Goal: Task Accomplishment & Management: Manage account settings

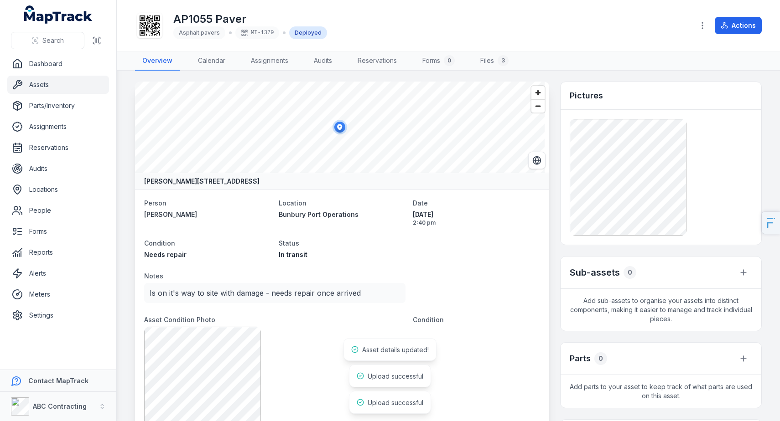
scroll to position [428, 0]
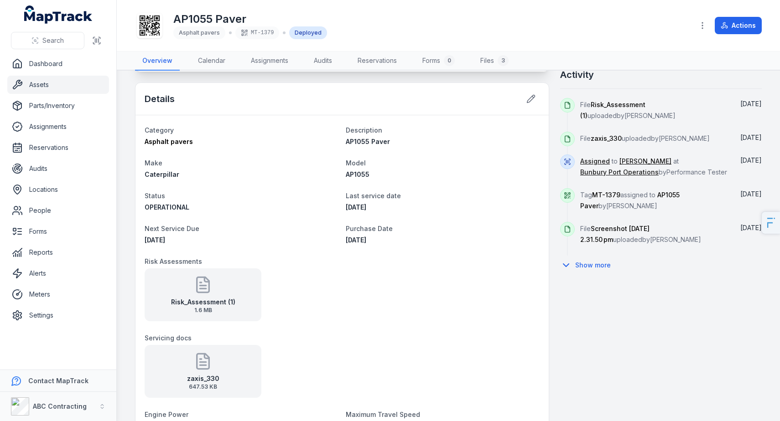
click at [464, 136] on div "Description AP1055 Paver" at bounding box center [443, 135] width 194 height 22
click at [732, 27] on button "Actions" at bounding box center [737, 25] width 47 height 17
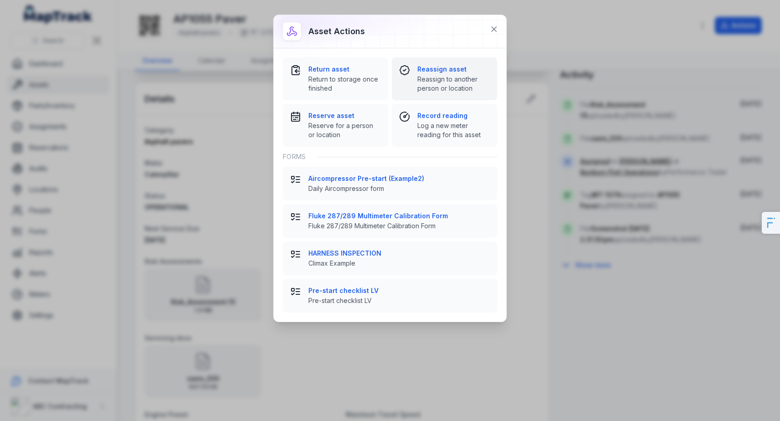
click at [437, 79] on span "Reassign to another person or location" at bounding box center [453, 84] width 72 height 18
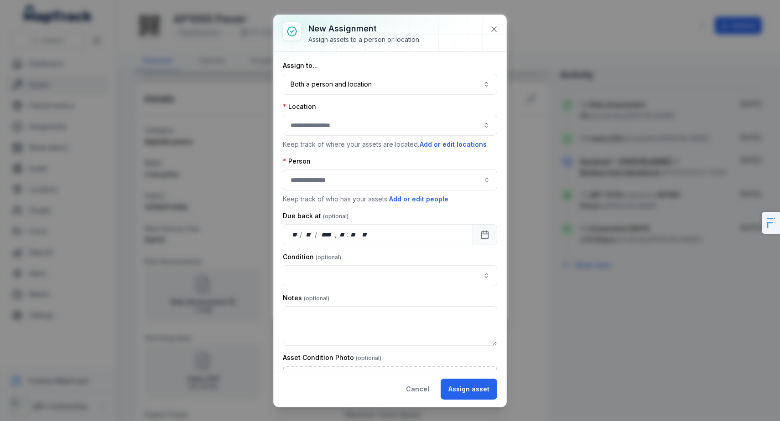
click at [366, 136] on div "Location Keep track of where your assets are located. Add or edit locations" at bounding box center [390, 125] width 214 height 47
click at [356, 124] on div at bounding box center [390, 125] width 214 height 21
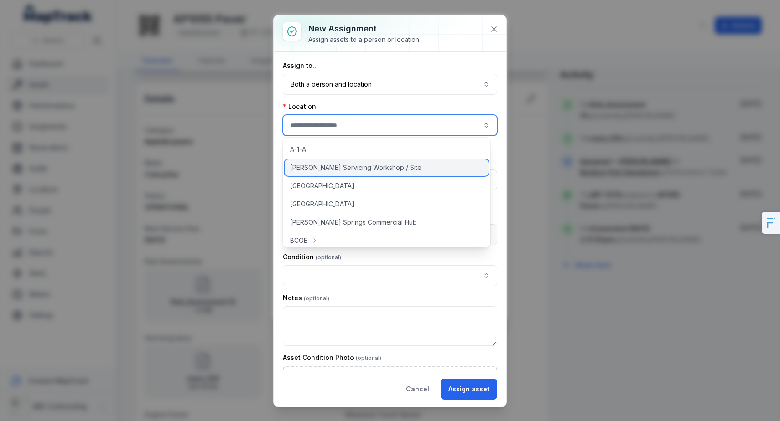
click at [356, 168] on span "[PERSON_NAME] Servicing Workshop / Site" at bounding box center [355, 167] width 131 height 9
type input "**********"
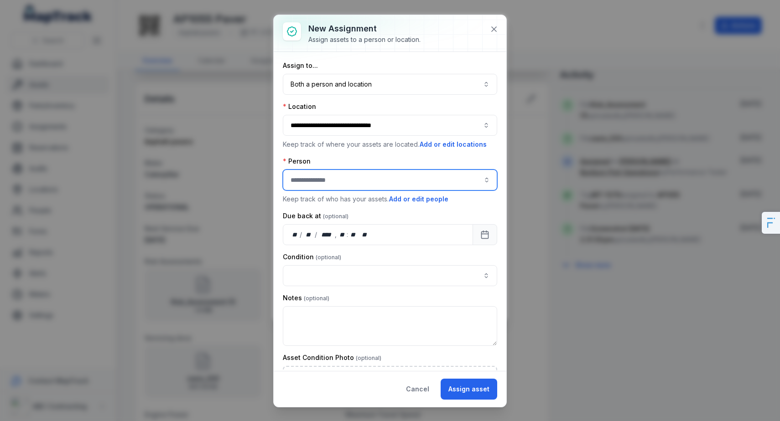
click at [356, 185] on input "assignment-add:person-label" at bounding box center [390, 180] width 214 height 21
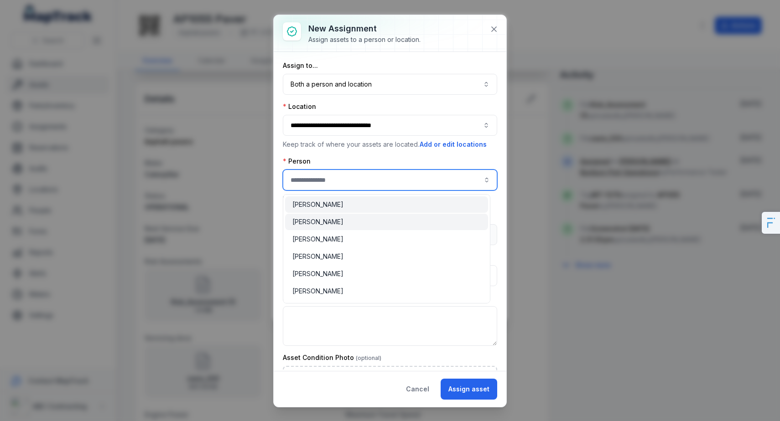
type input "**********"
click at [349, 214] on div "[PERSON_NAME]" at bounding box center [386, 222] width 203 height 16
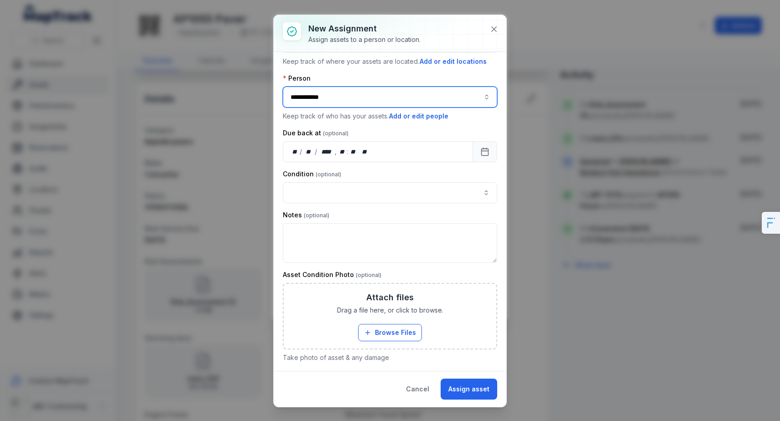
scroll to position [254, 0]
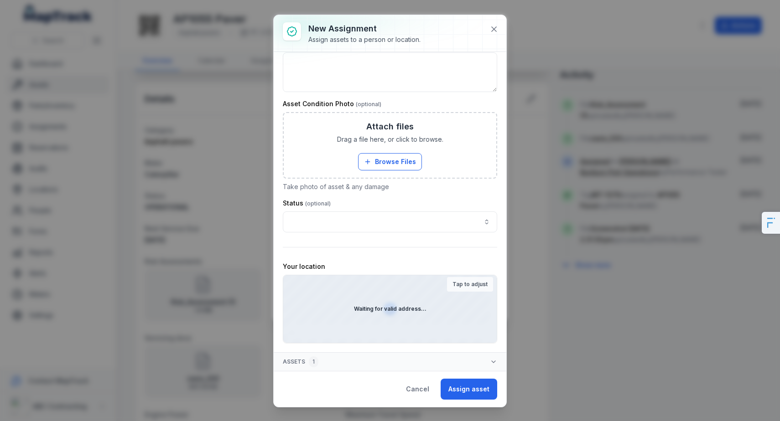
click at [373, 302] on div "Waiting for valid address..." at bounding box center [389, 308] width 213 height 67
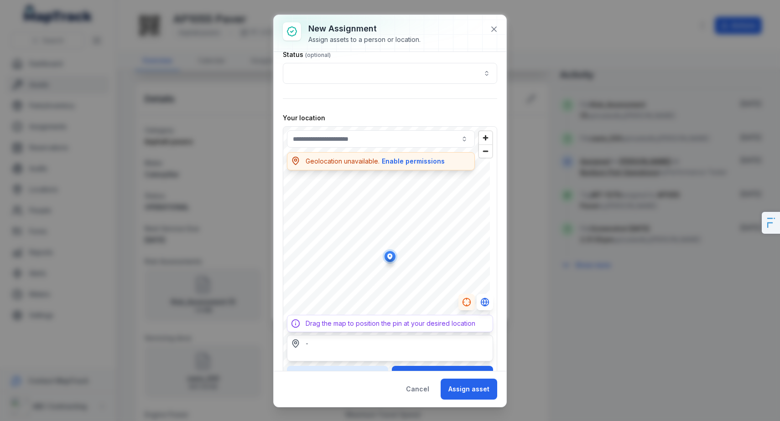
scroll to position [425, 0]
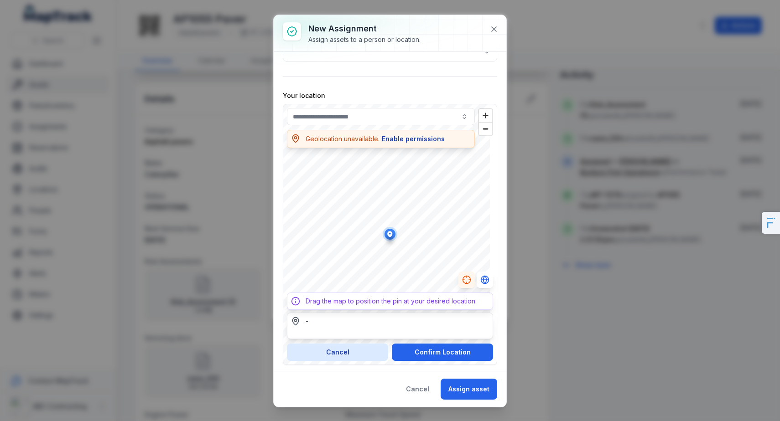
click at [414, 144] on button "Enable permissions" at bounding box center [413, 139] width 64 height 10
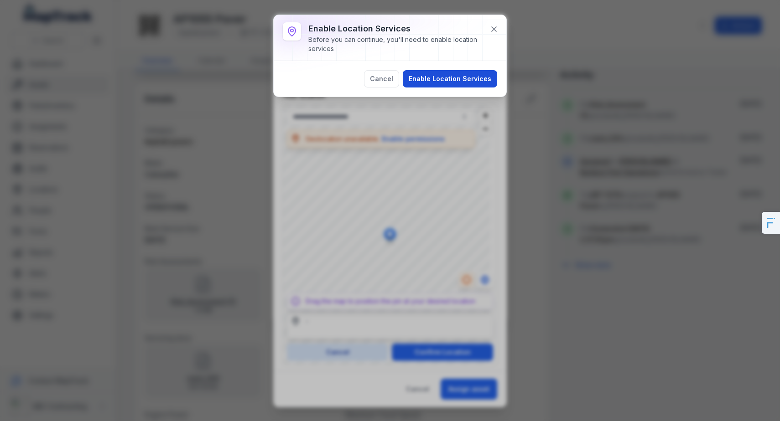
click at [446, 75] on button "Enable Location Services" at bounding box center [450, 78] width 94 height 17
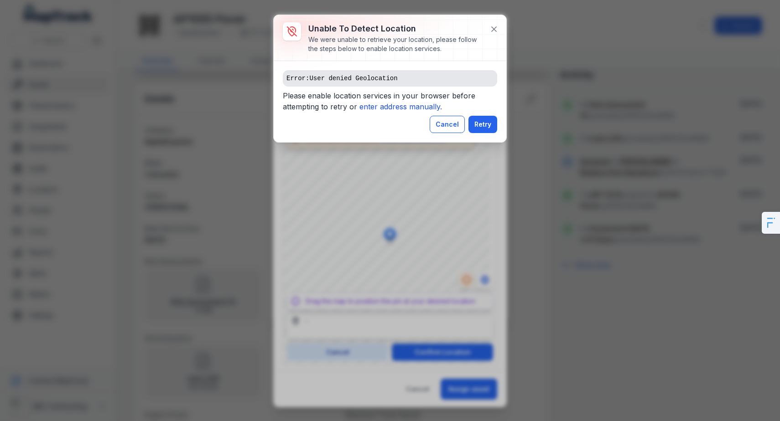
click at [450, 127] on button "Cancel" at bounding box center [446, 124] width 35 height 17
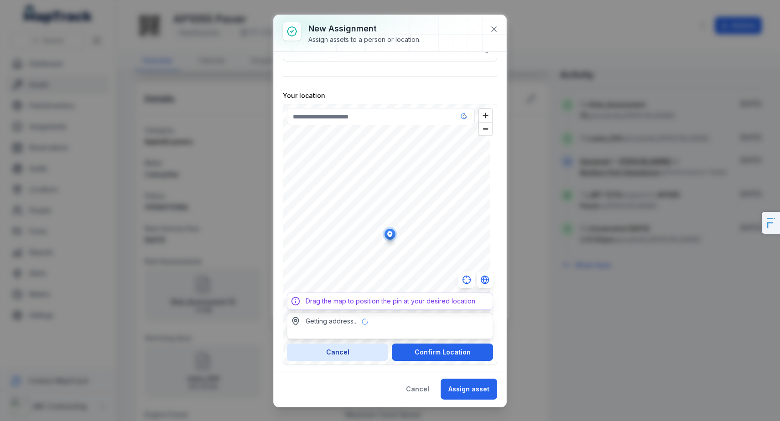
type input "**********"
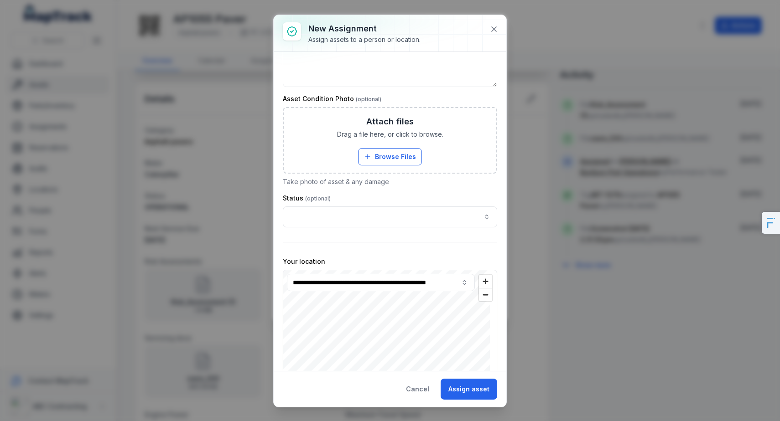
scroll to position [0, 0]
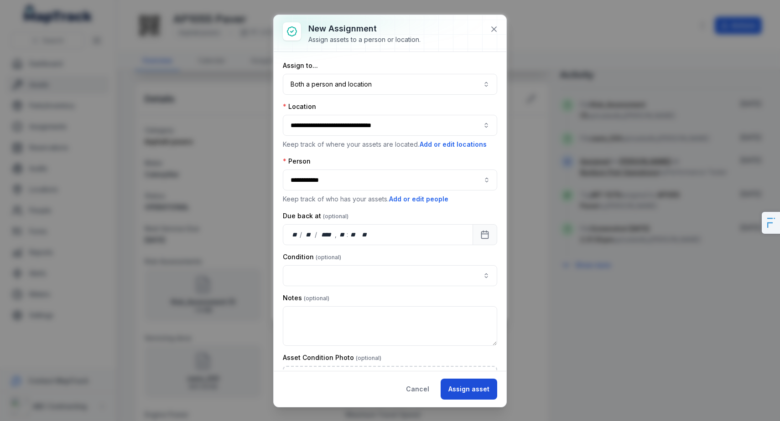
click at [483, 390] on button "Assign asset" at bounding box center [468, 389] width 57 height 21
